Goal: Communication & Community: Answer question/provide support

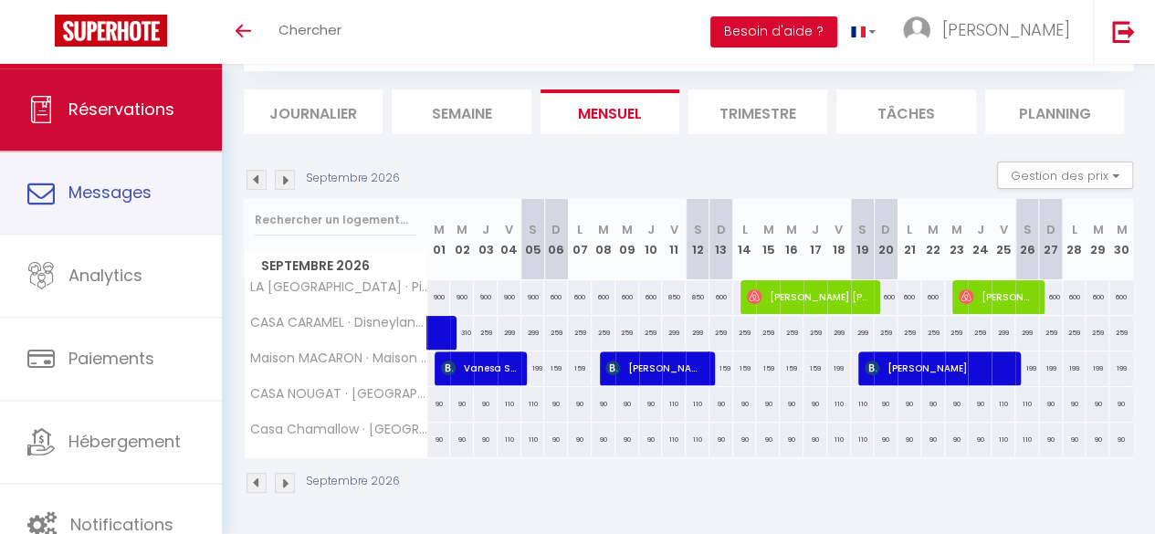
scroll to position [111, 0]
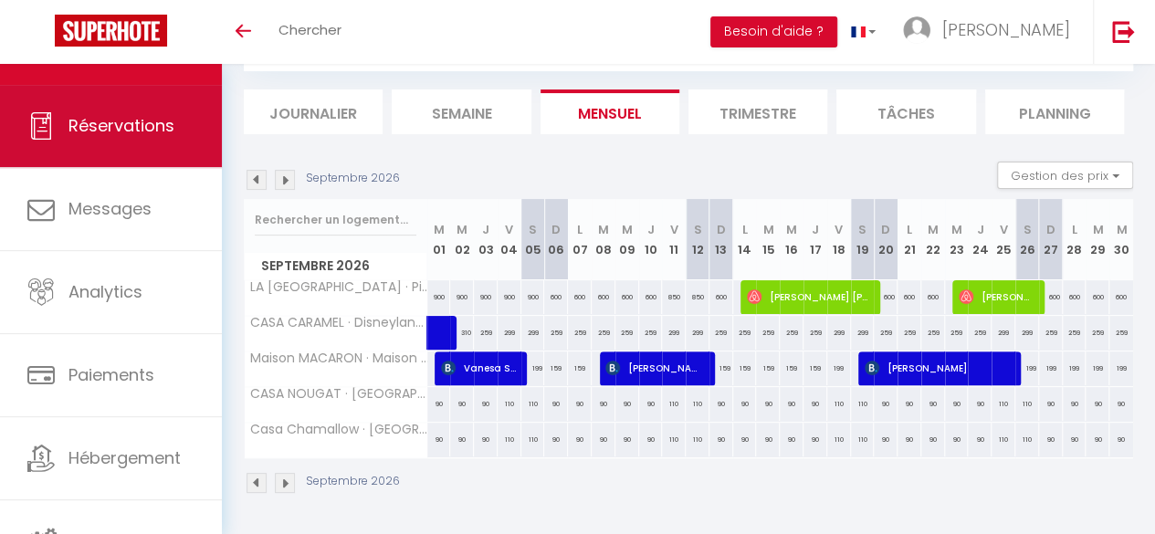
click at [109, 148] on link "Réservations" at bounding box center [111, 126] width 222 height 82
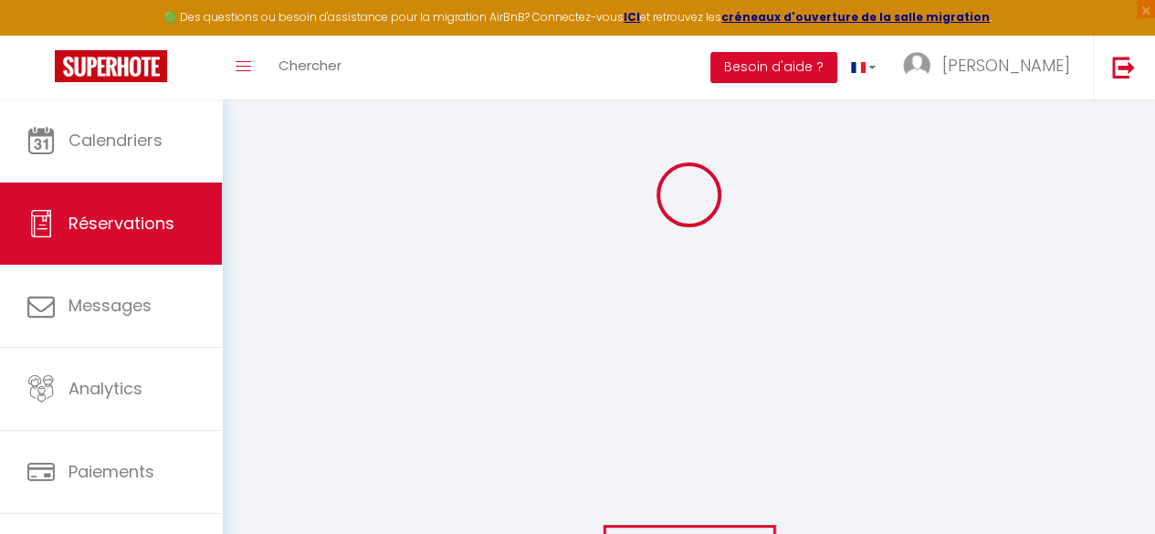
scroll to position [147, 0]
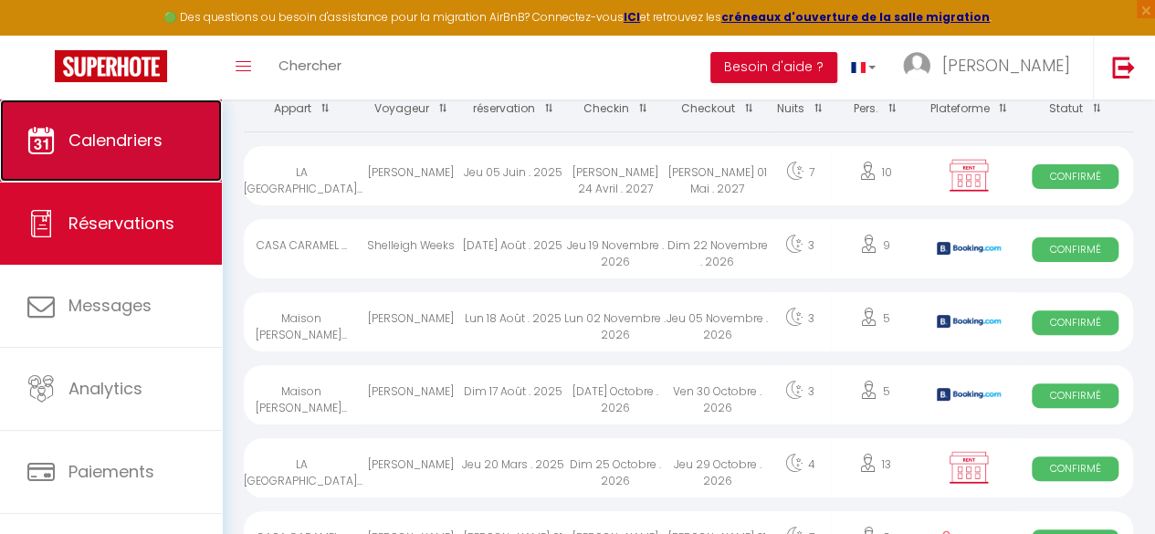
click at [112, 142] on span "Calendriers" at bounding box center [115, 140] width 94 height 23
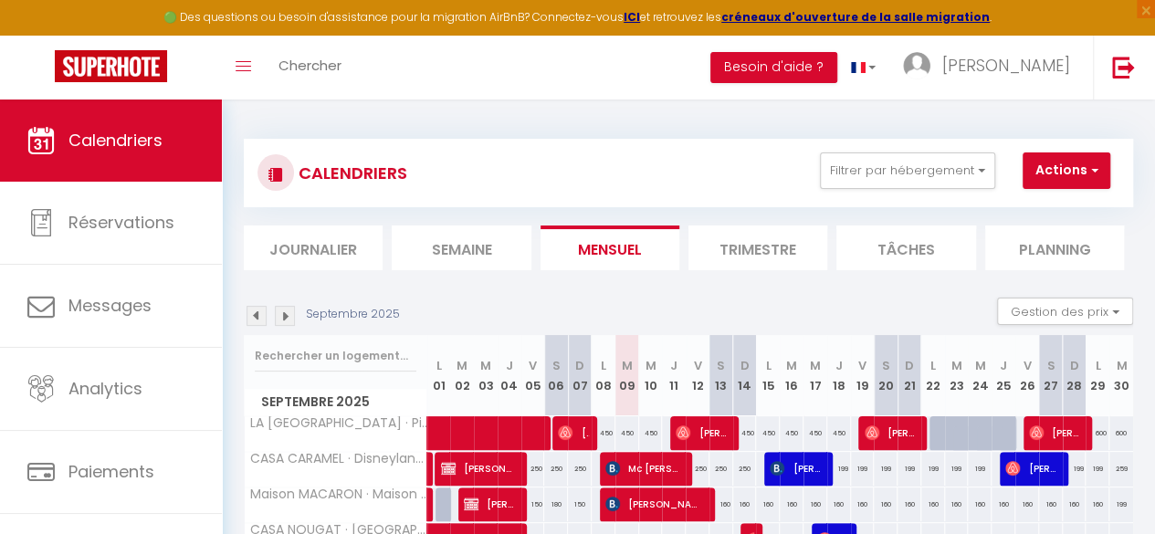
click at [289, 315] on img at bounding box center [285, 316] width 20 height 20
select select
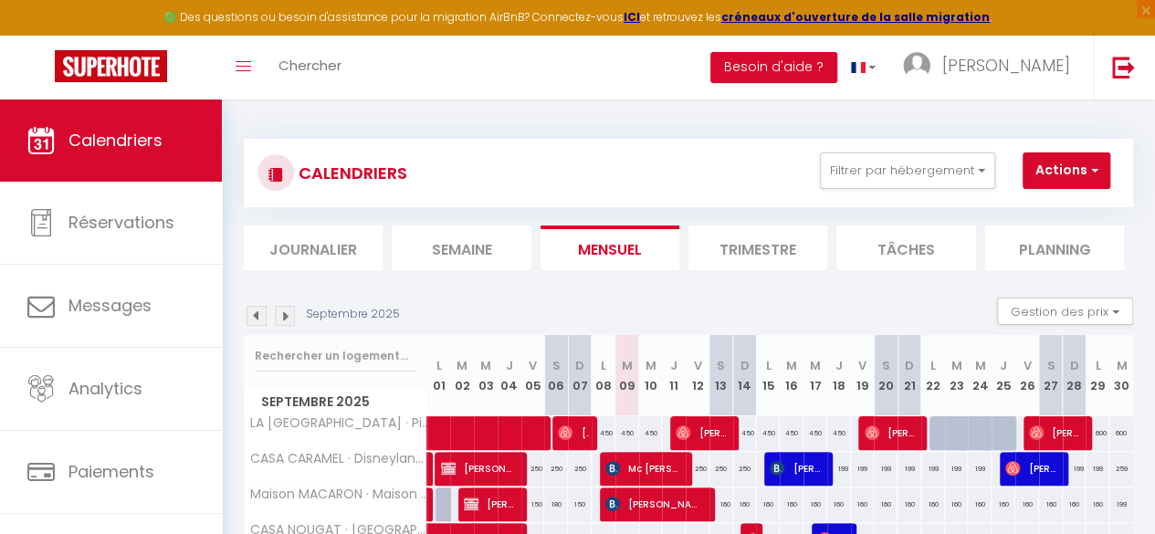
select select
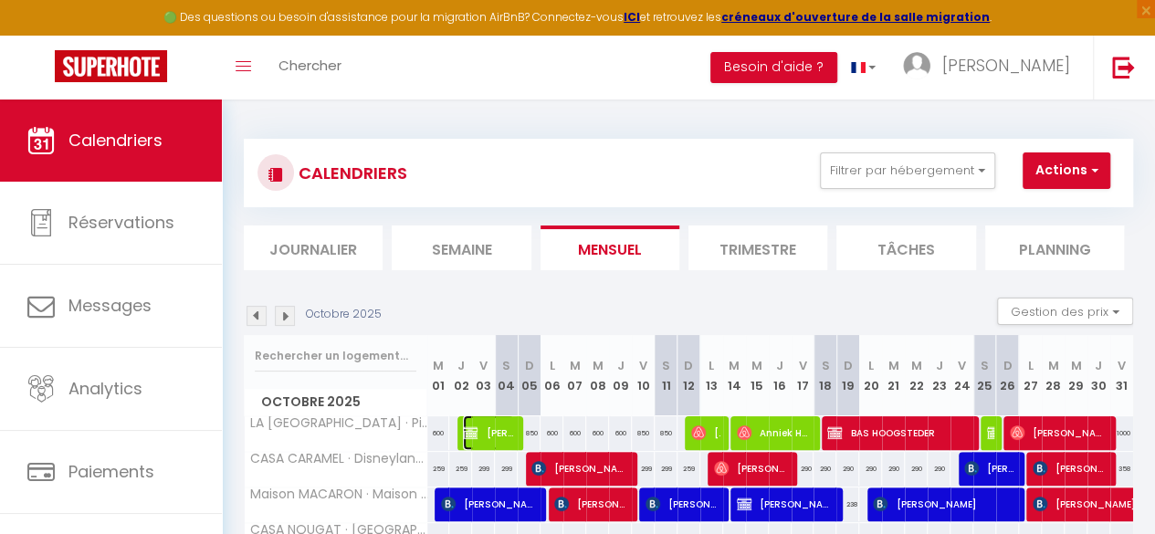
click at [484, 436] on span "[PERSON_NAME]" at bounding box center [488, 433] width 51 height 35
select select "OK"
select select "KO"
select select "0"
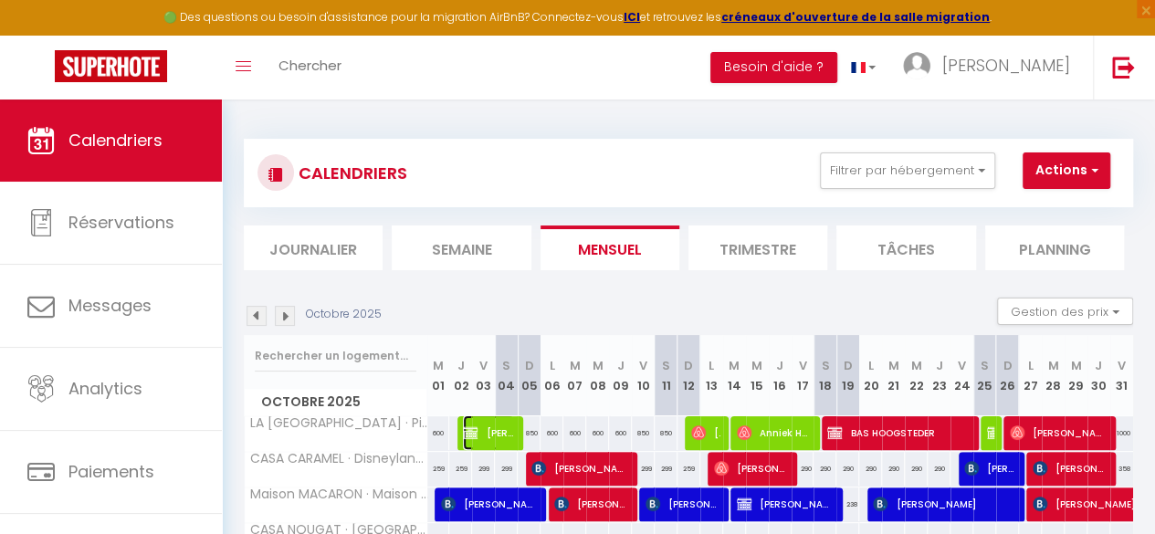
select select "1"
select select
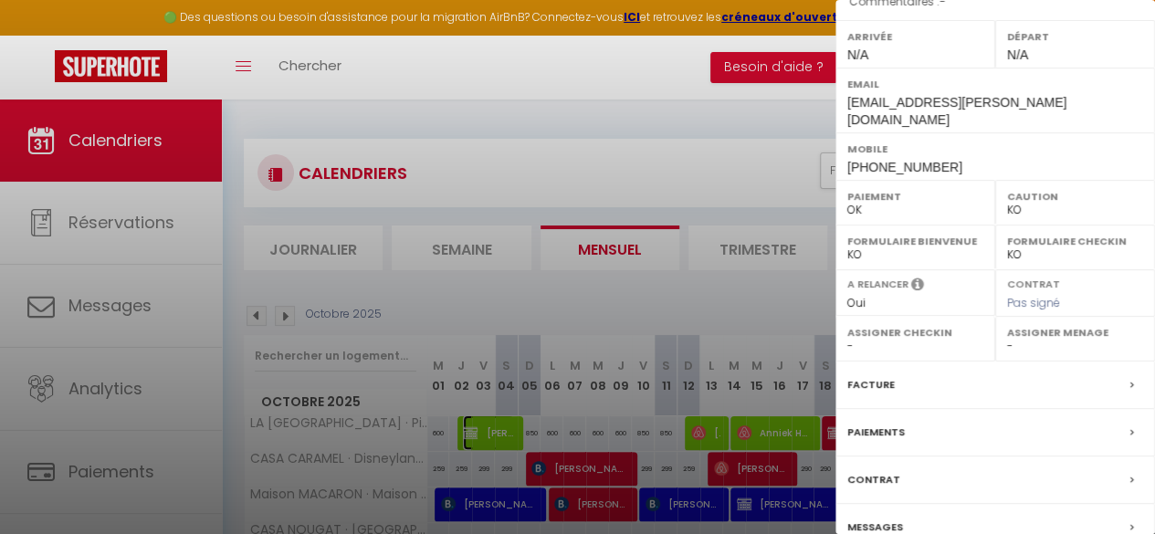
scroll to position [331, 0]
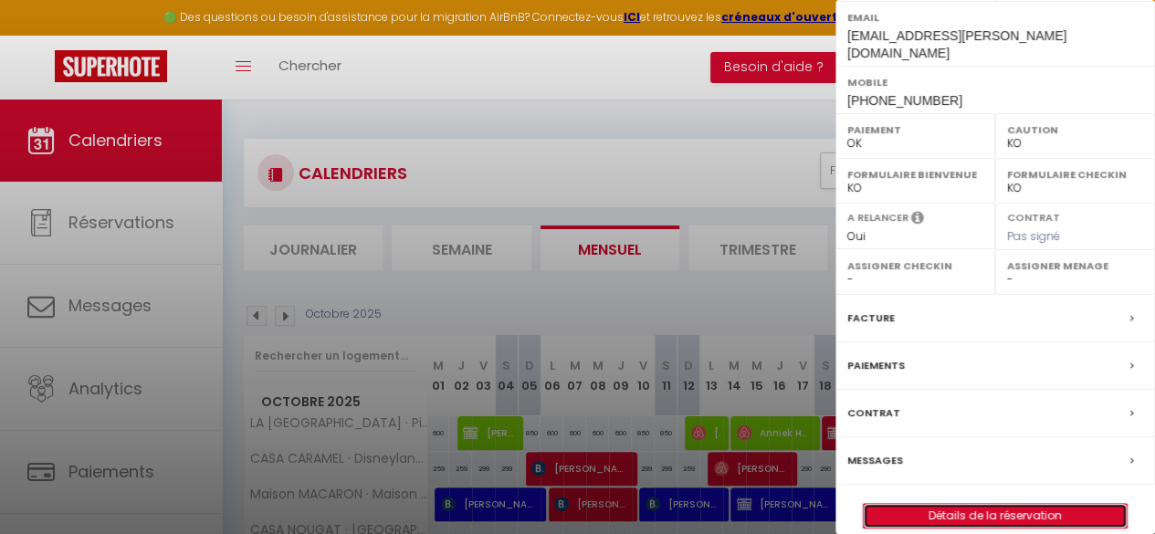
click at [1044, 504] on link "Détails de la réservation" at bounding box center [995, 516] width 263 height 24
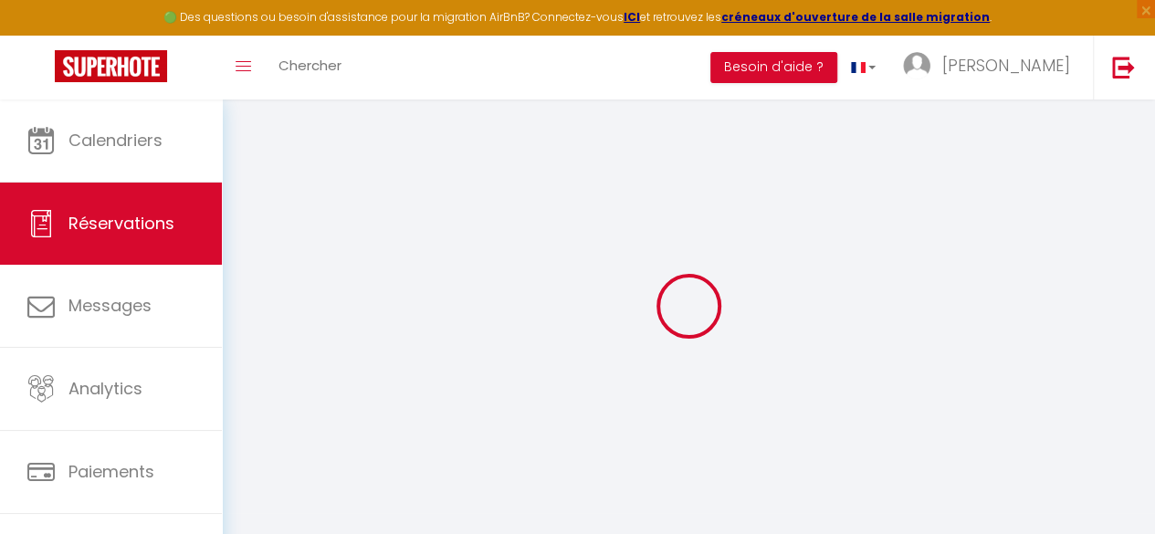
select select
checkbox input "false"
type textarea "ABRITEL"
select select
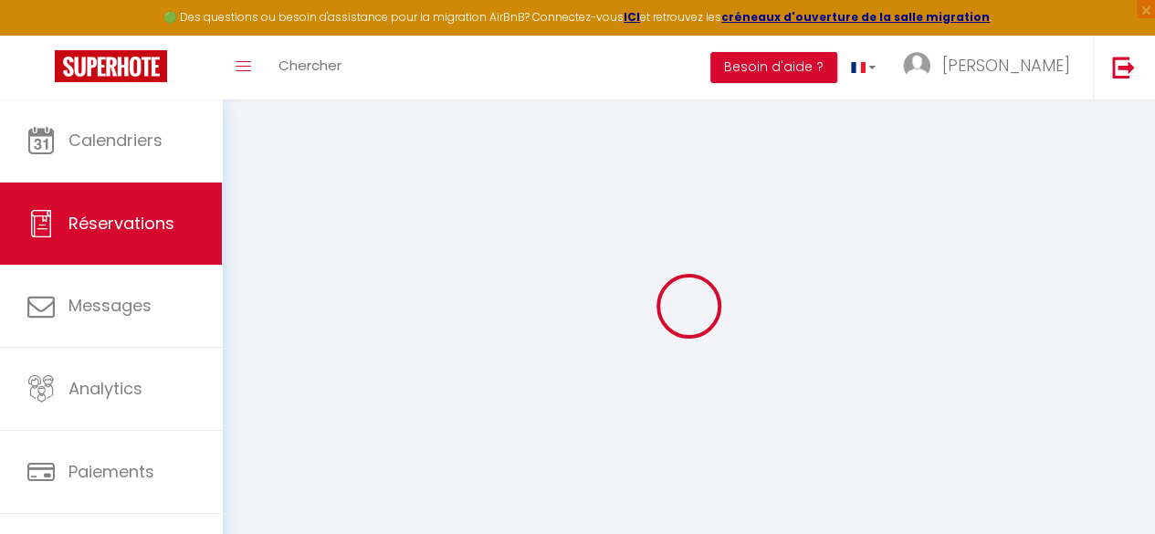
select select
checkbox input "false"
select select
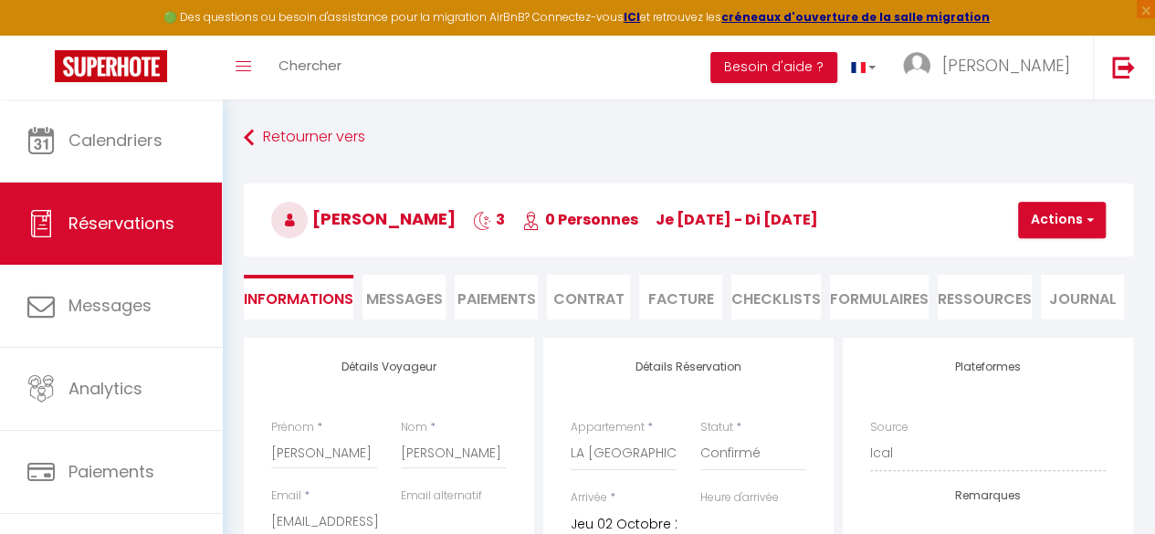
click at [418, 297] on span "Messages" at bounding box center [404, 299] width 77 height 21
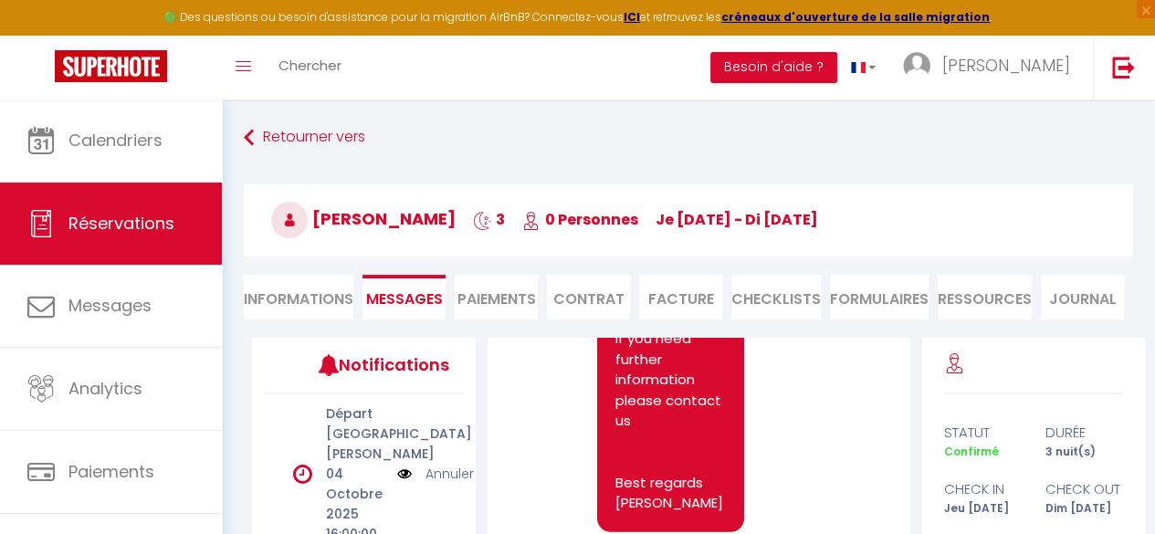
click at [321, 298] on li "Informations" at bounding box center [299, 297] width 110 height 45
select select
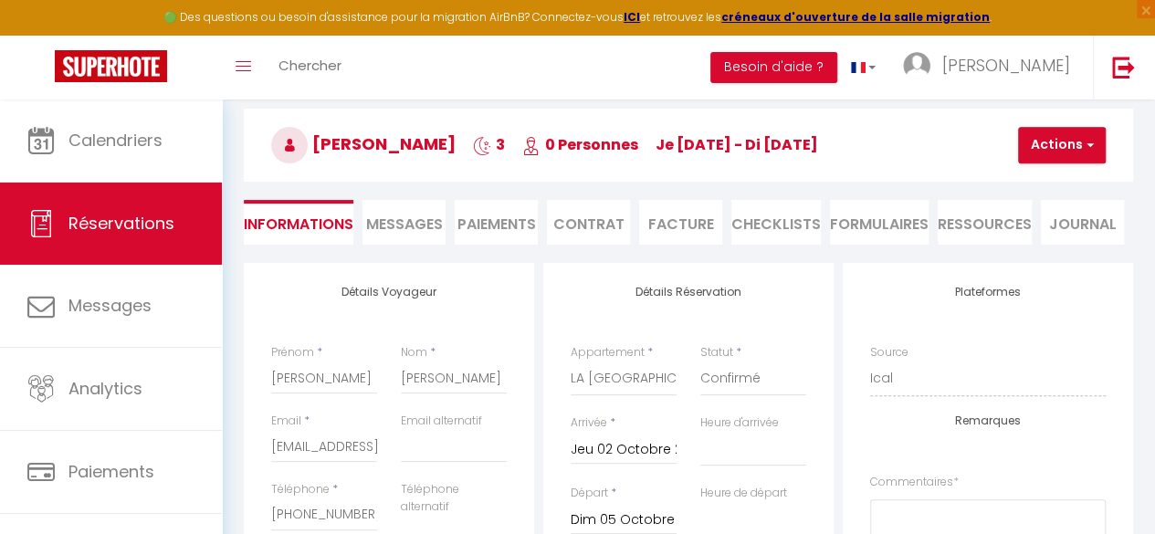
scroll to position [77, 0]
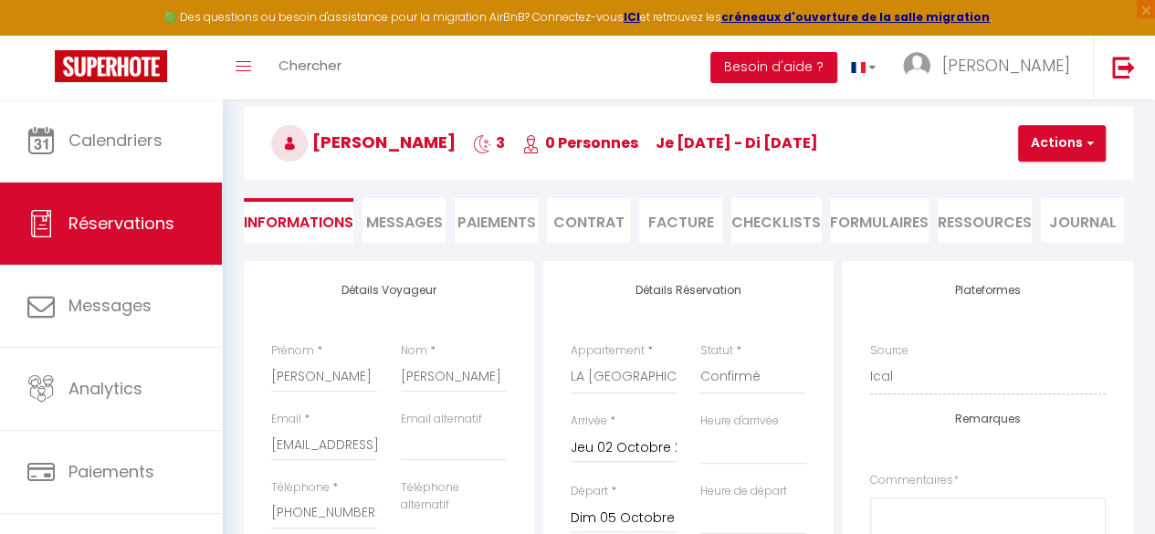
select select
checkbox input "false"
select select
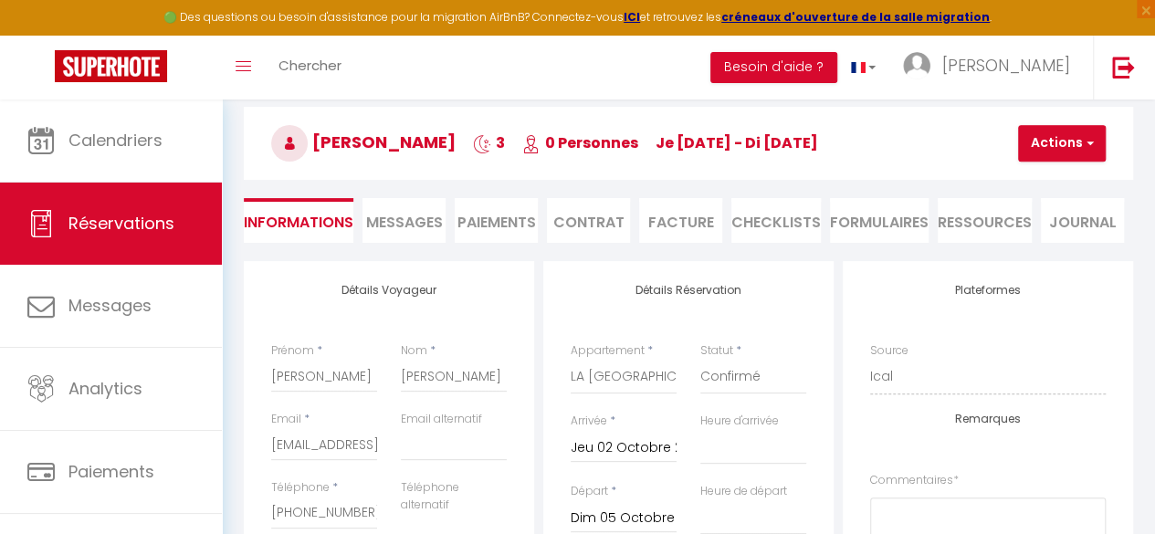
checkbox input "false"
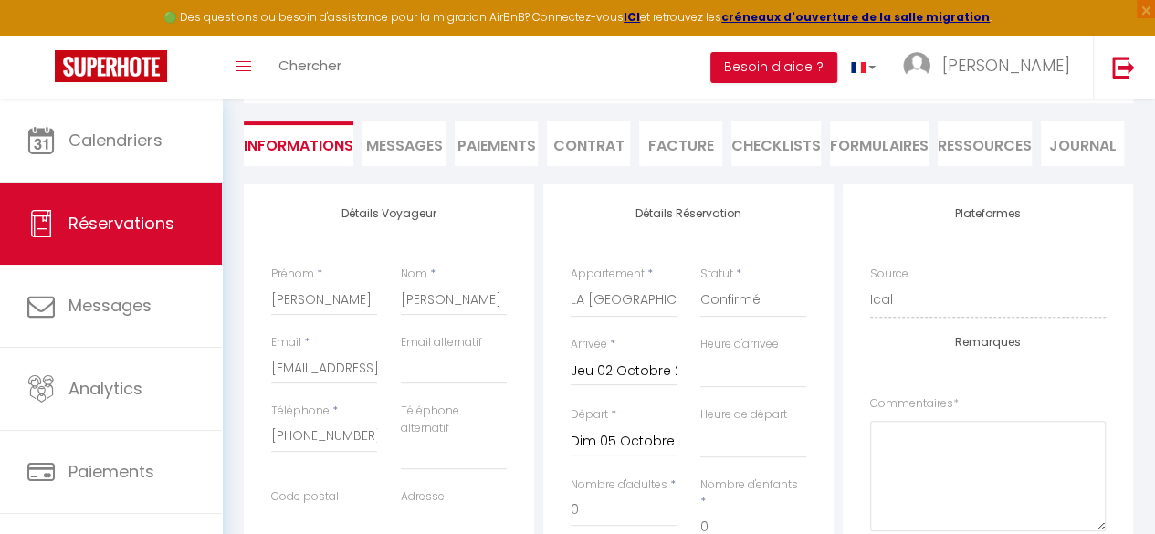
scroll to position [156, 0]
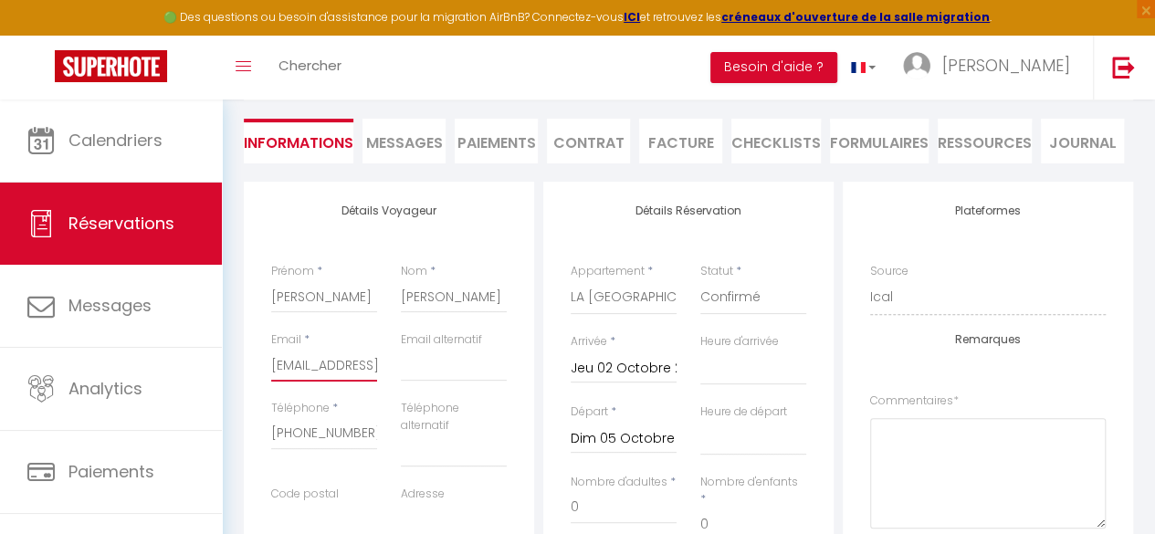
click at [361, 361] on input "[EMAIL_ADDRESS][PERSON_NAME][DOMAIN_NAME]" at bounding box center [324, 365] width 106 height 33
select select
checkbox input "false"
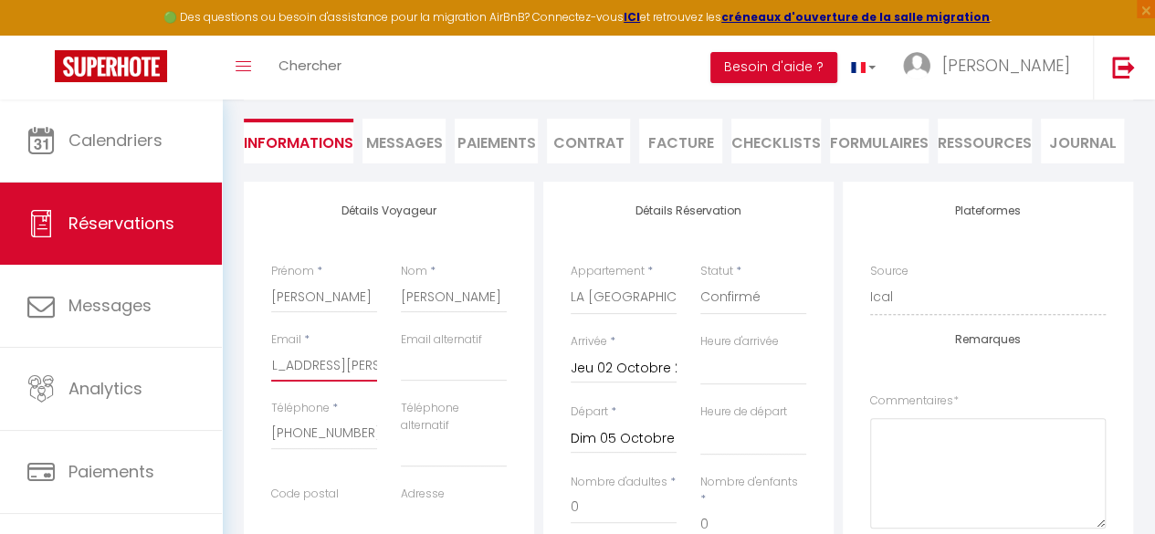
scroll to position [0, 0]
select select
checkbox input "false"
click at [426, 132] on span "Messages" at bounding box center [404, 142] width 77 height 21
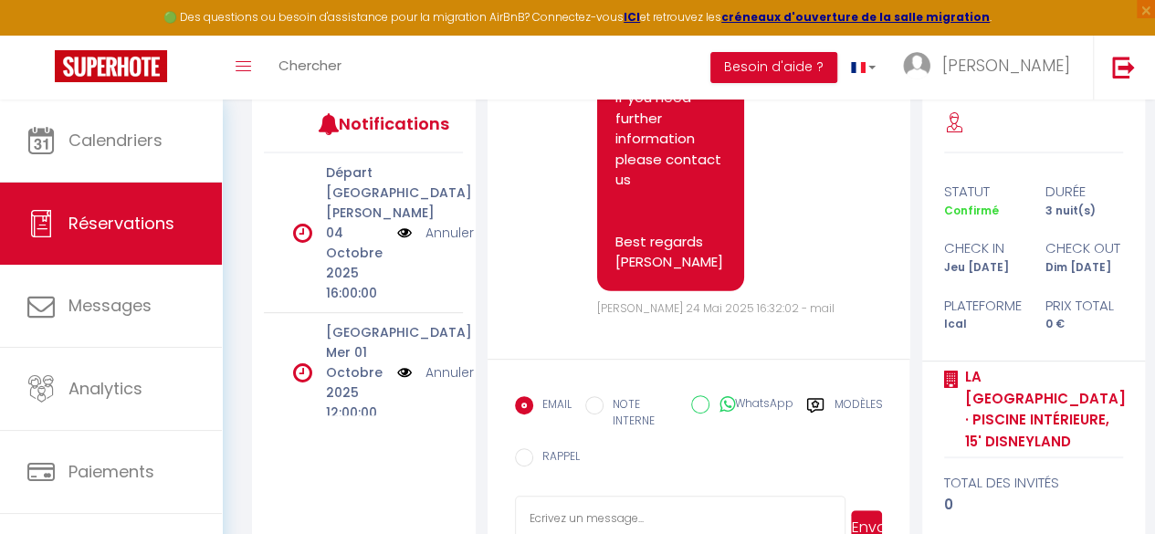
scroll to position [301, 0]
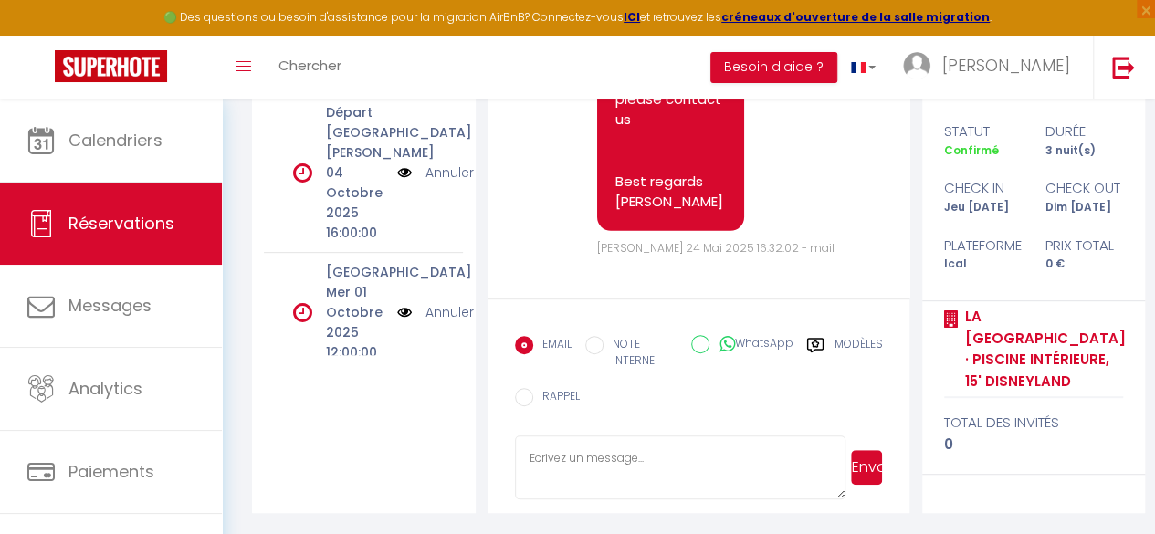
click at [547, 447] on textarea at bounding box center [681, 468] width 332 height 64
paste textarea "Hi [PERSON_NAME]. Thank you for your message. Here are the suggestions we can o…"
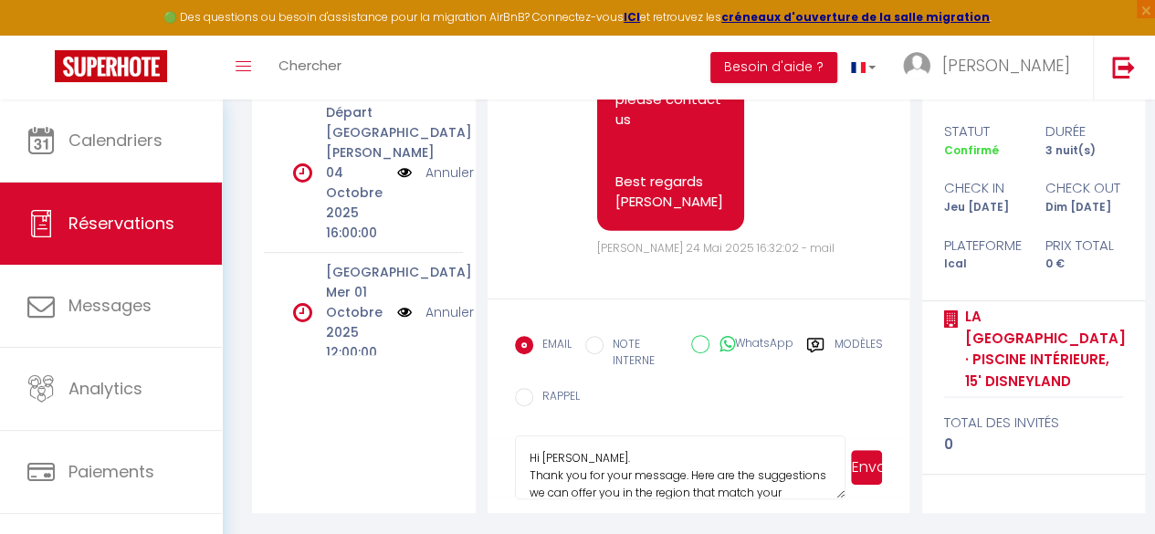
scroll to position [329, 0]
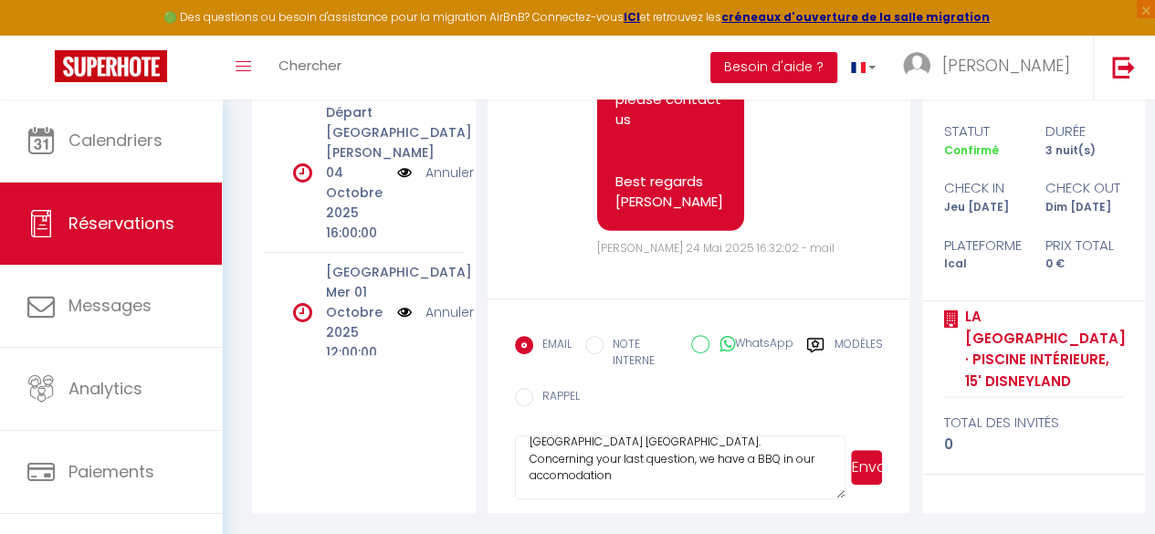
type textarea "Hi [PERSON_NAME]. Thank you for your message. Here are the suggestions we can o…"
click at [877, 477] on button "Envoyer" at bounding box center [866, 467] width 31 height 35
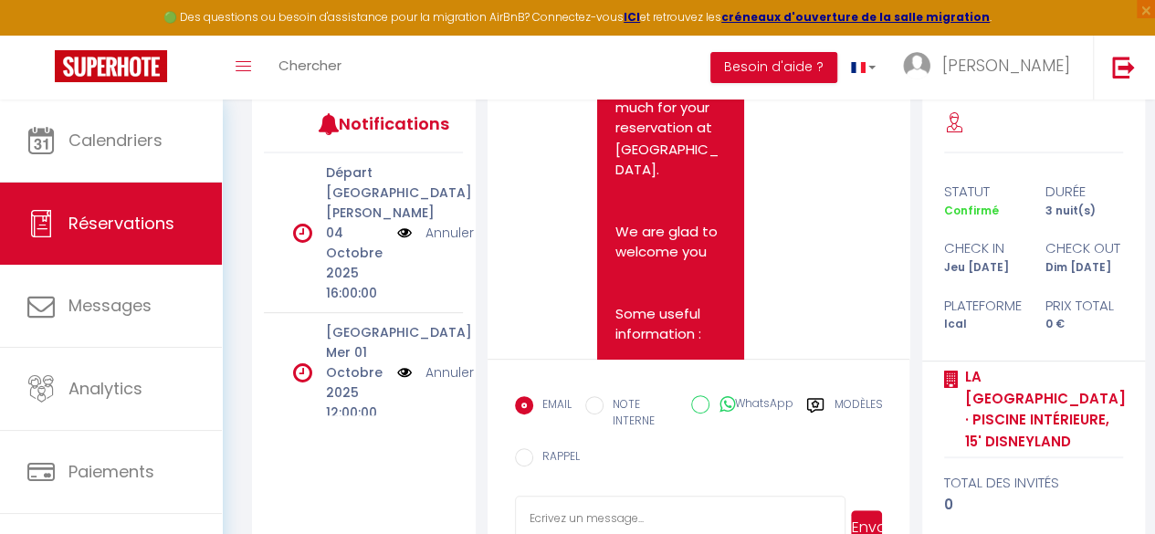
scroll to position [161, 0]
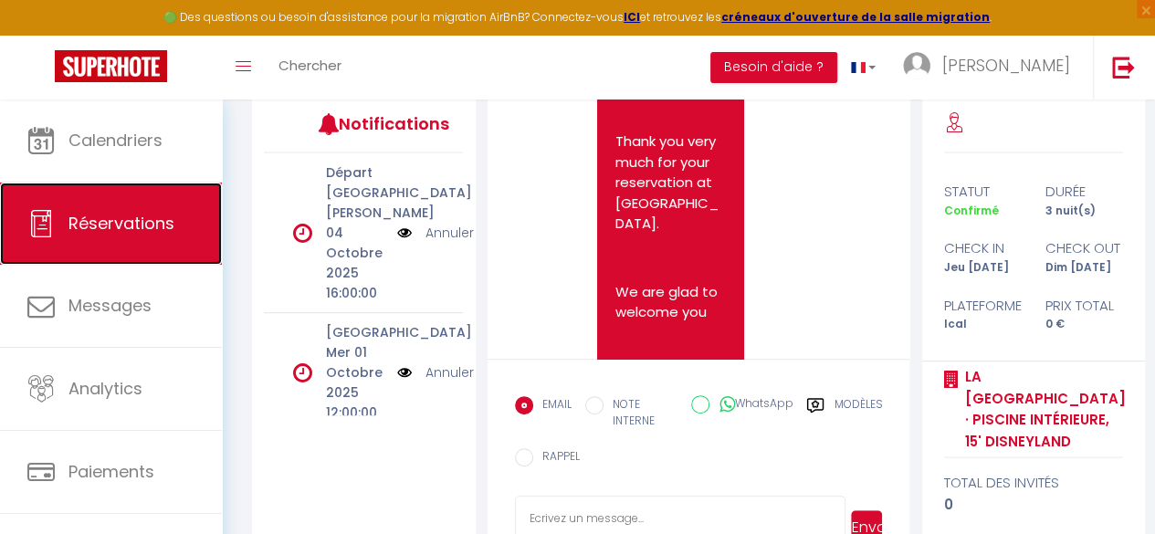
click at [103, 211] on link "Réservations" at bounding box center [111, 224] width 222 height 82
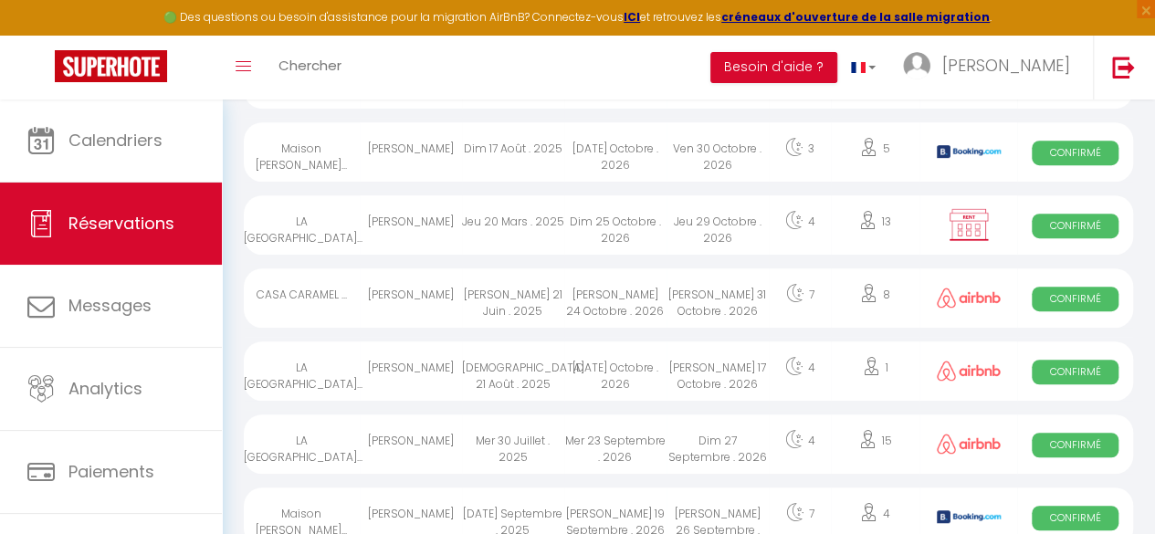
scroll to position [1165, 0]
